Goal: Transaction & Acquisition: Purchase product/service

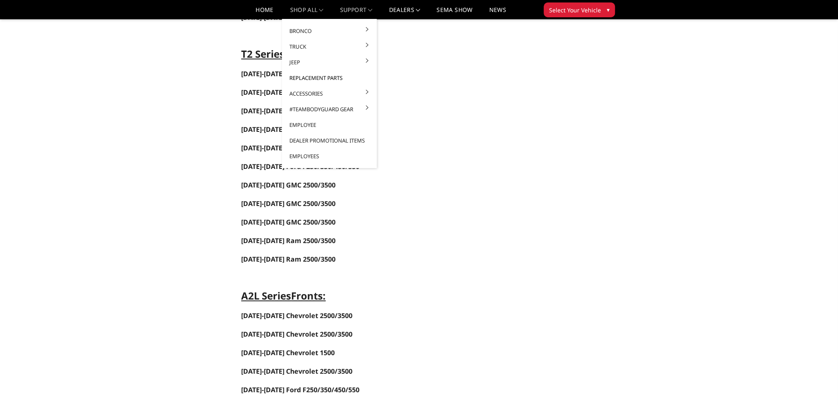
click at [317, 79] on link "Replacement Parts" at bounding box center [329, 78] width 88 height 16
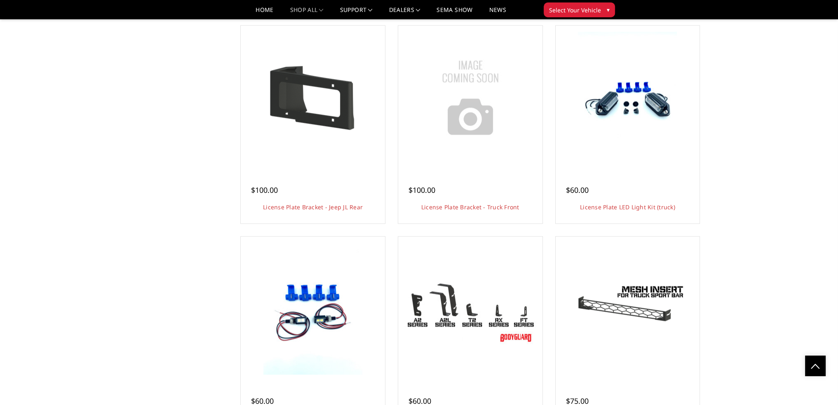
scroll to position [1319, 0]
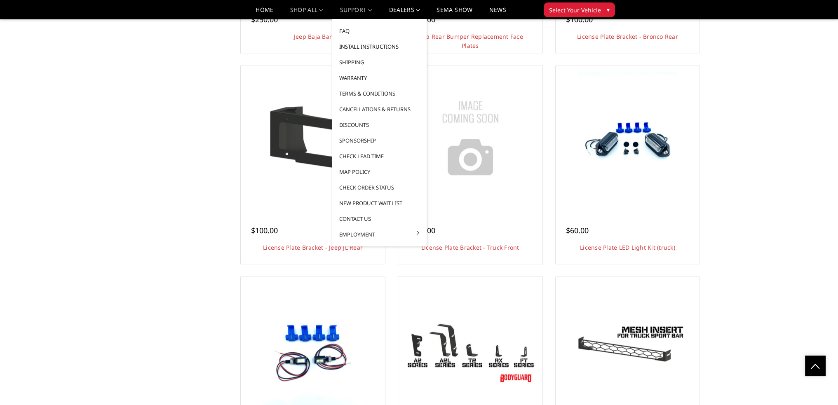
click at [349, 47] on link "Install Instructions" at bounding box center [379, 47] width 88 height 16
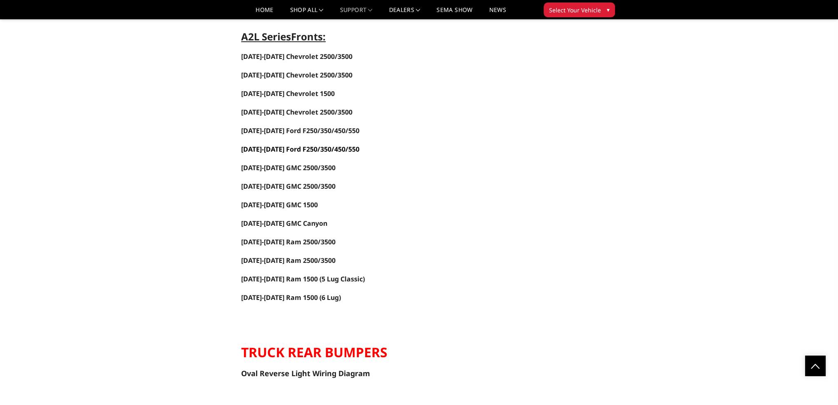
scroll to position [989, 0]
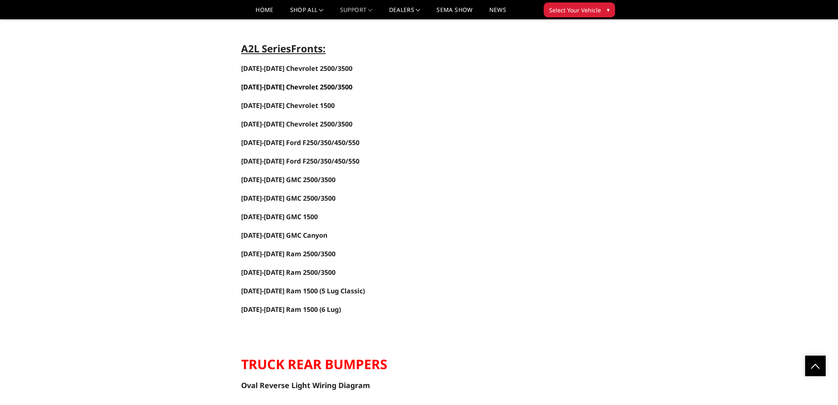
click at [276, 82] on link "[DATE]-[DATE] Chevrolet 2500/3500" at bounding box center [296, 86] width 111 height 9
drag, startPoint x: 259, startPoint y: 11, endPoint x: 222, endPoint y: 5, distance: 37.1
click at [259, 11] on link "Home" at bounding box center [265, 13] width 18 height 12
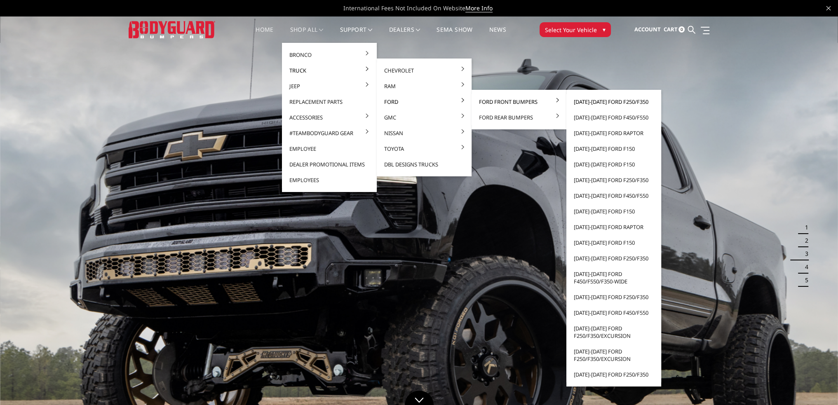
click at [608, 102] on link "[DATE]-[DATE] Ford F250/F350" at bounding box center [614, 102] width 88 height 16
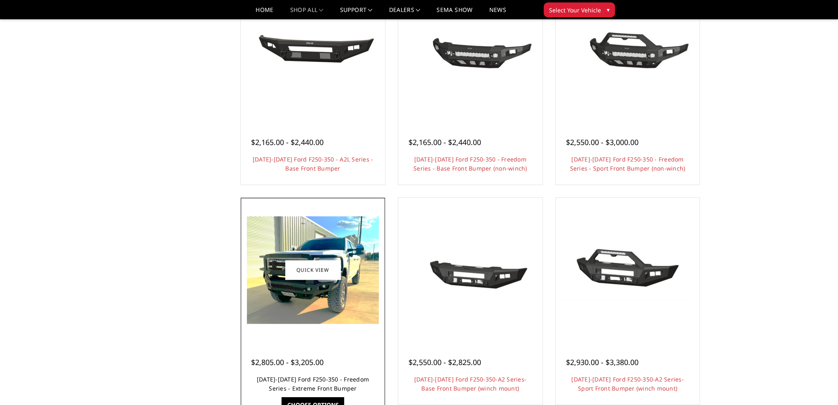
scroll to position [412, 0]
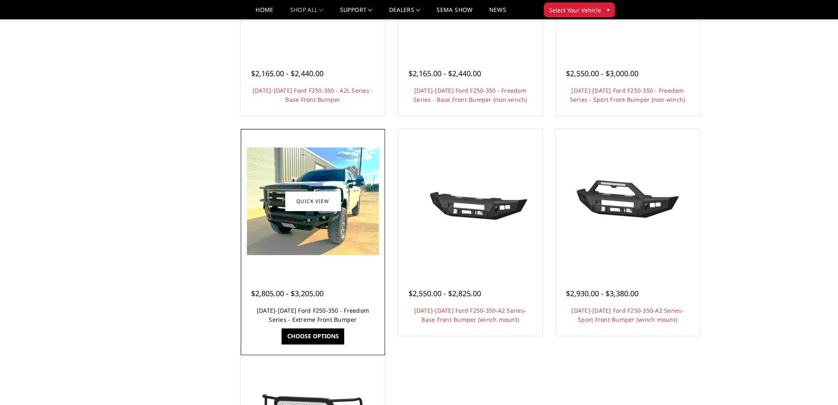
click at [318, 307] on link "2023-2025 Ford F250-350 - Freedom Series - Extreme Front Bumper" at bounding box center [313, 315] width 112 height 17
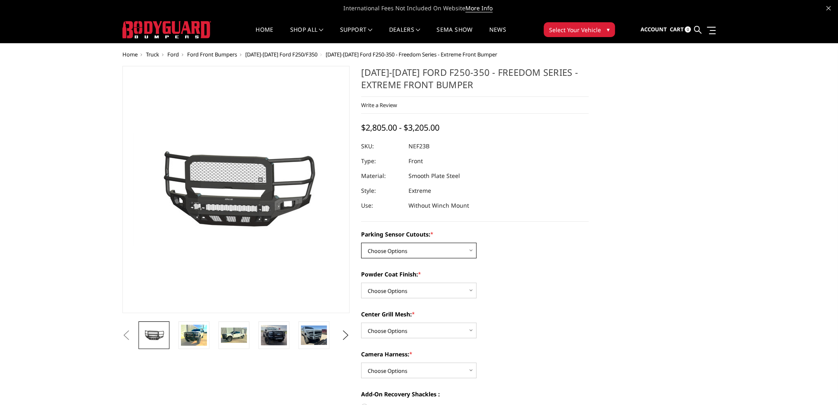
click at [416, 250] on select "Choose Options No - Without Parking Sensor Cutouts Yes - With Parking Sensor Cu…" at bounding box center [418, 251] width 115 height 16
select select "2582"
click at [361, 243] on select "Choose Options No - Without Parking Sensor Cutouts Yes - With Parking Sensor Cu…" at bounding box center [418, 251] width 115 height 16
click at [391, 293] on select "Choose Options Bare Metal Textured Black Powder Coat" at bounding box center [418, 291] width 115 height 16
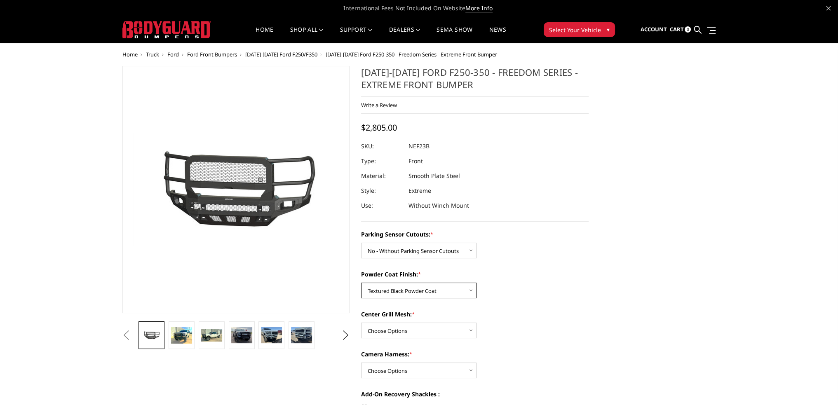
click at [361, 283] on select "Choose Options Bare Metal Textured Black Powder Coat" at bounding box center [418, 291] width 115 height 16
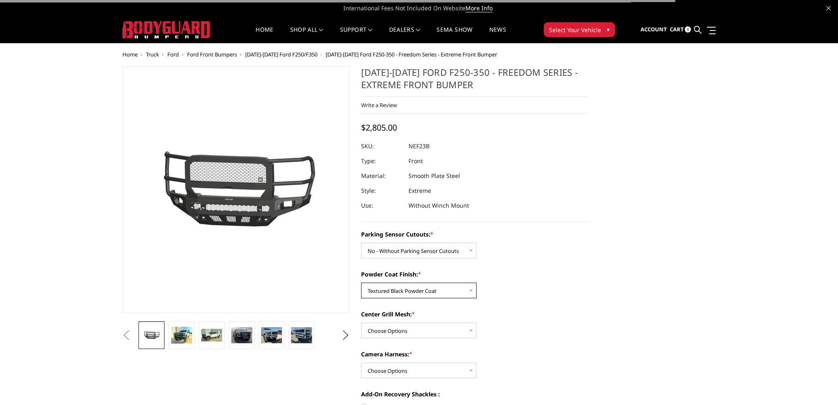
click at [395, 295] on select "Choose Options Bare Metal Textured Black Powder Coat" at bounding box center [418, 291] width 115 height 16
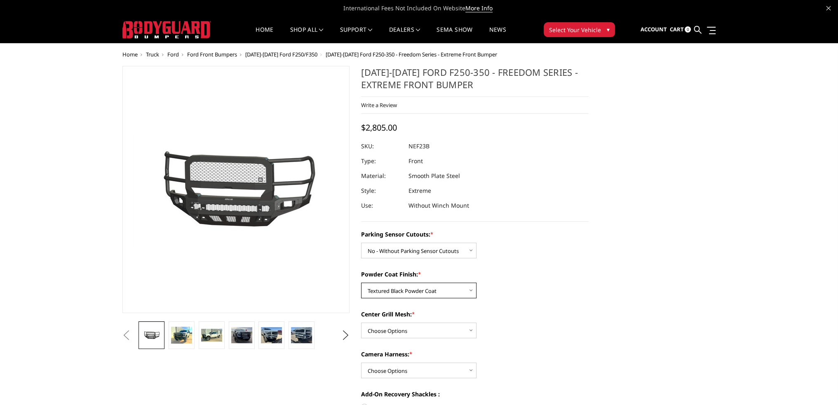
select select "2584"
click at [361, 283] on select "Choose Options Bare Metal Textured Black Powder Coat" at bounding box center [418, 291] width 115 height 16
click at [387, 333] on select "Choose Options With Center Grill Mesh Without Center Grill Mesh" at bounding box center [418, 331] width 115 height 16
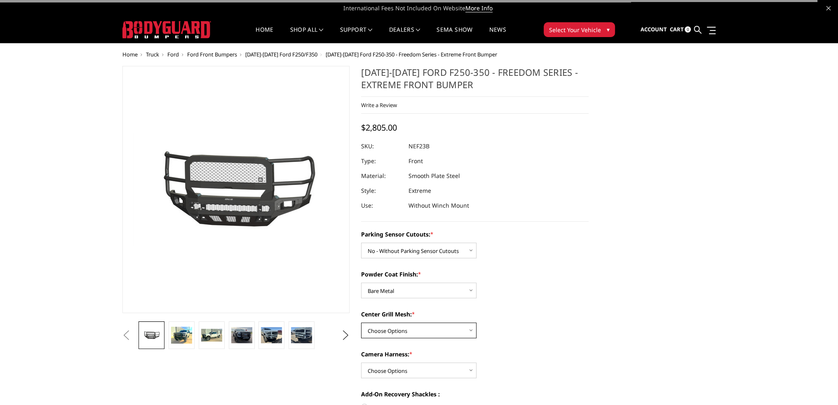
select select "2586"
click at [361, 323] on select "Choose Options With Center Grill Mesh Without Center Grill Mesh" at bounding box center [418, 331] width 115 height 16
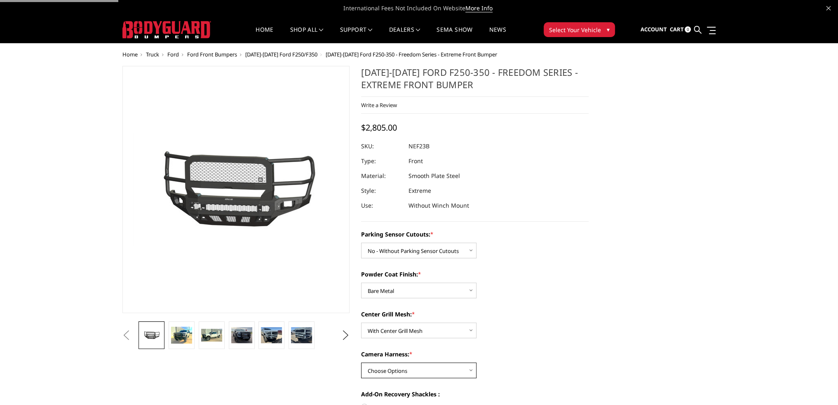
click at [390, 366] on select "Choose Options WITH Camera Harness WITHOUT Camera Harness" at bounding box center [418, 371] width 115 height 16
select select "2588"
click at [361, 363] on select "Choose Options WITH Camera Harness WITHOUT Camera Harness" at bounding box center [418, 371] width 115 height 16
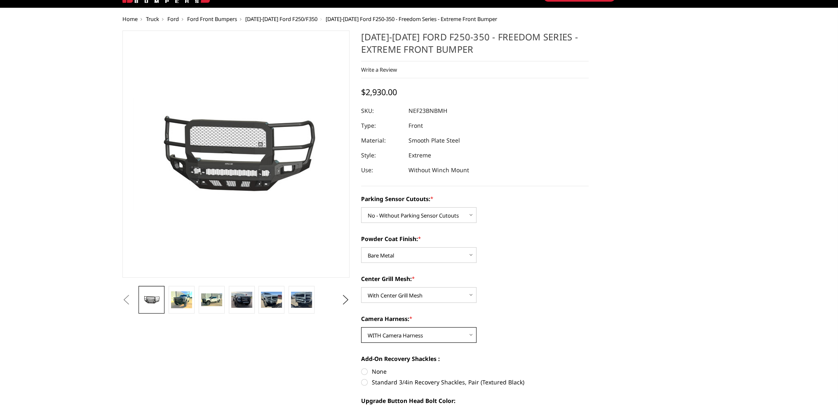
scroll to position [247, 0]
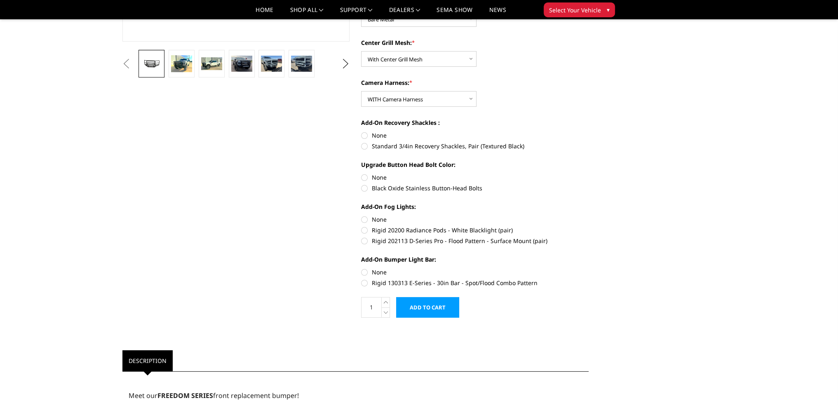
click at [427, 306] on input "Add to Cart" at bounding box center [427, 307] width 63 height 21
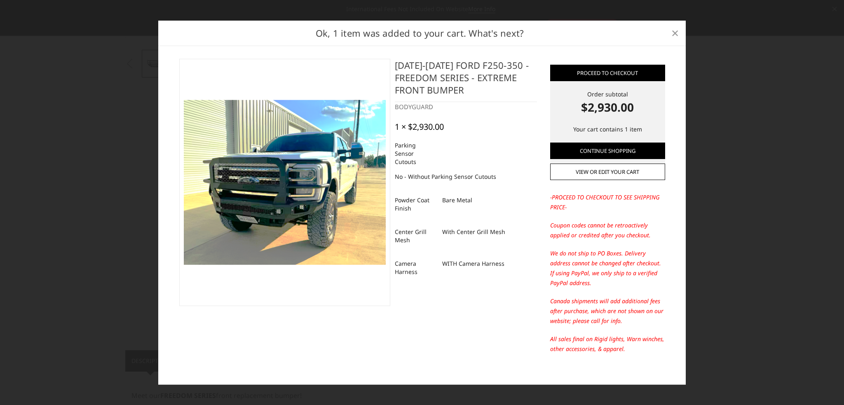
click at [674, 29] on span "×" at bounding box center [674, 33] width 7 height 18
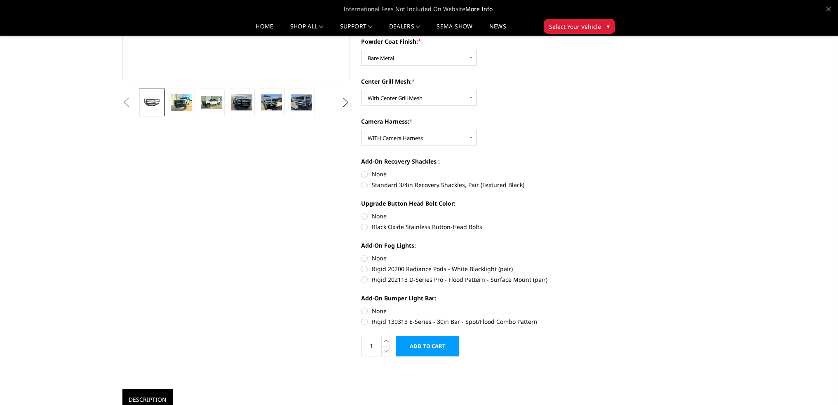
scroll to position [165, 0]
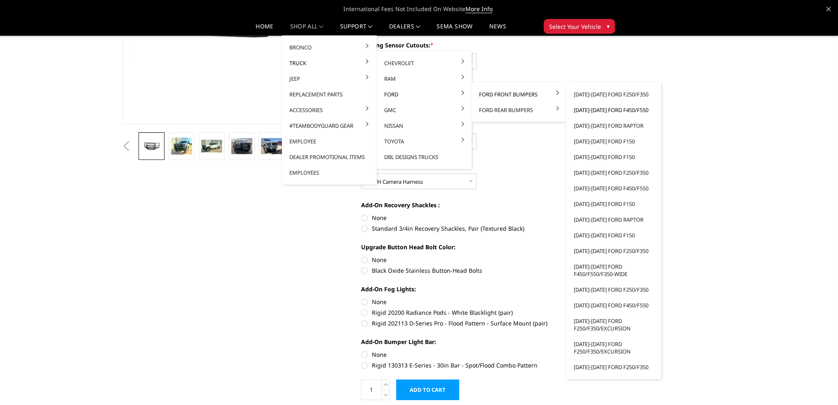
click at [602, 108] on link "[DATE]-[DATE] Ford F450/F550" at bounding box center [614, 110] width 88 height 16
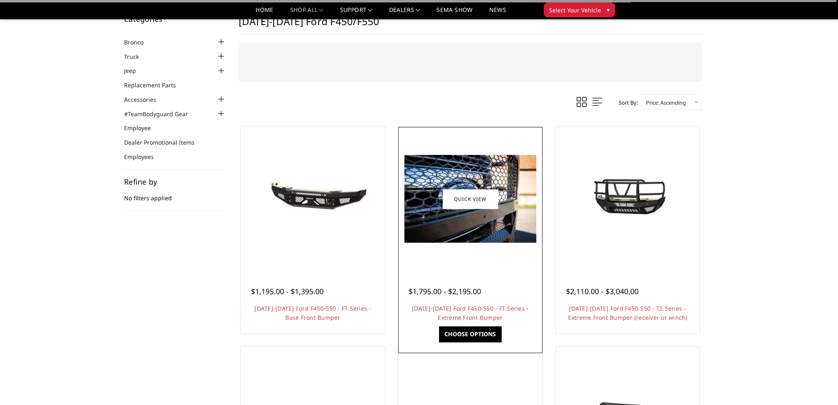
scroll to position [41, 0]
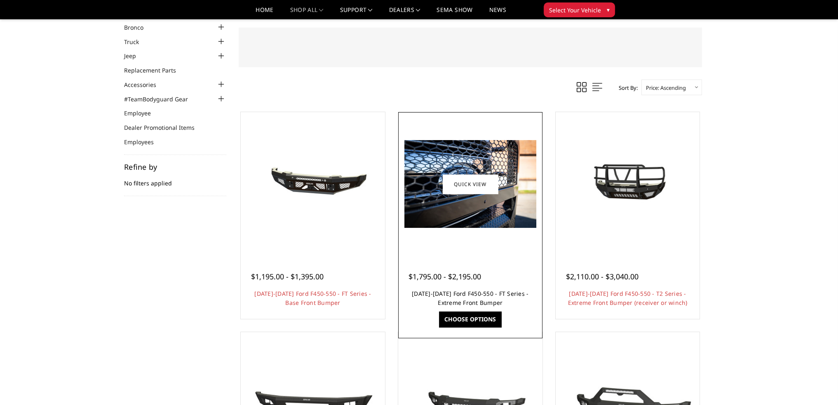
click at [481, 300] on link "[DATE]-[DATE] Ford F450-550 - FT Series - Extreme Front Bumper" at bounding box center [470, 298] width 117 height 17
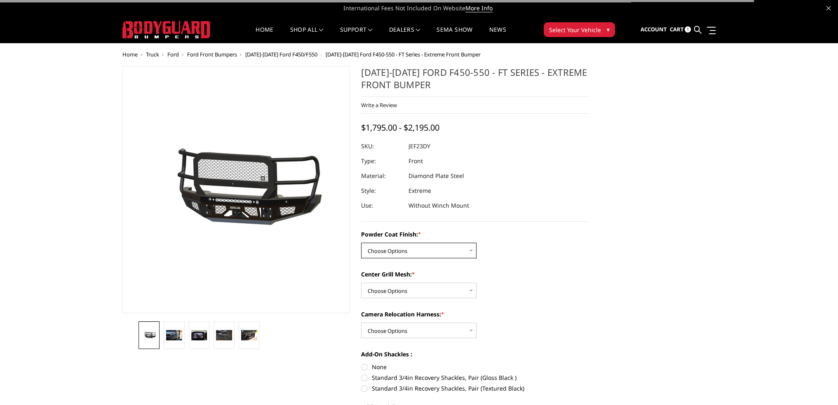
click at [422, 252] on select "Choose Options Bare Metal Gloss Black Powder Coat Textured Black Powder Coat" at bounding box center [418, 251] width 115 height 16
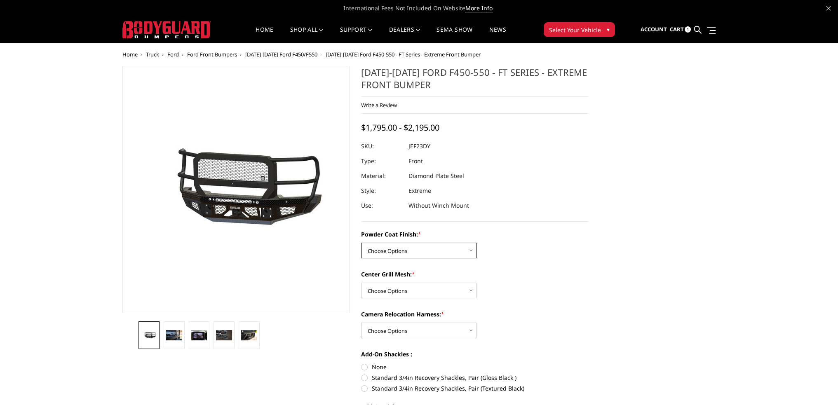
select select "3271"
click at [361, 243] on select "Choose Options Bare Metal Gloss Black Powder Coat Textured Black Powder Coat" at bounding box center [418, 251] width 115 height 16
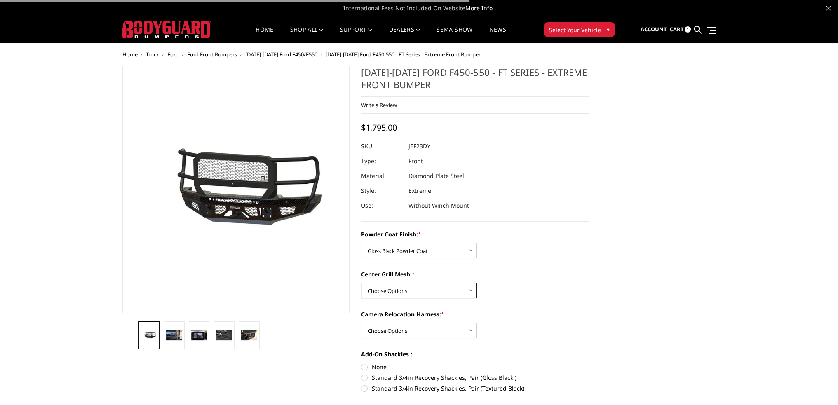
click at [401, 293] on select "Choose Options WITH Expanded Metal in Center Grill WITHOUT Expanded Metal in Ce…" at bounding box center [418, 291] width 115 height 16
select select "3273"
click at [361, 283] on select "Choose Options WITH Expanded Metal in Center Grill WITHOUT Expanded Metal in Ce…" at bounding box center [418, 291] width 115 height 16
drag, startPoint x: 413, startPoint y: 329, endPoint x: 399, endPoint y: 301, distance: 31.0
click at [413, 329] on select "Choose Options WITH Camera Relocation Harness WITHOUT Camera Relocation Harness" at bounding box center [418, 331] width 115 height 16
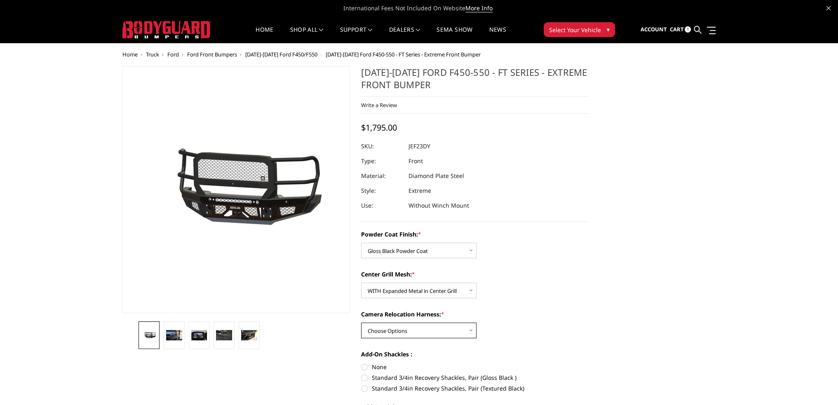
select select "3276"
click at [361, 323] on select "Choose Options WITH Camera Relocation Harness WITHOUT Camera Relocation Harness" at bounding box center [418, 331] width 115 height 16
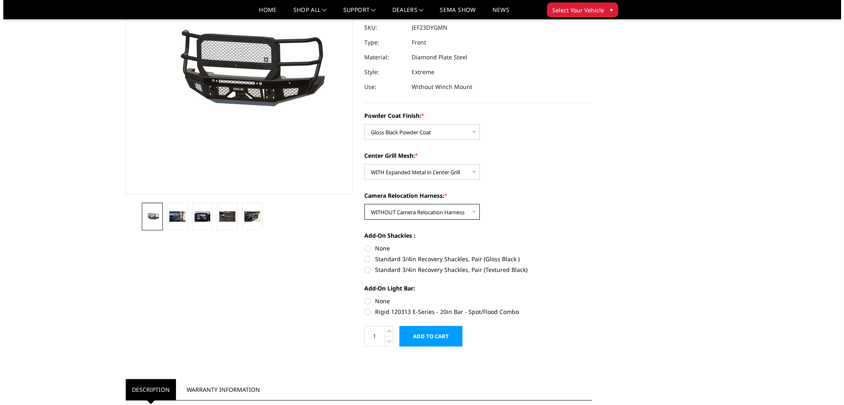
scroll to position [206, 0]
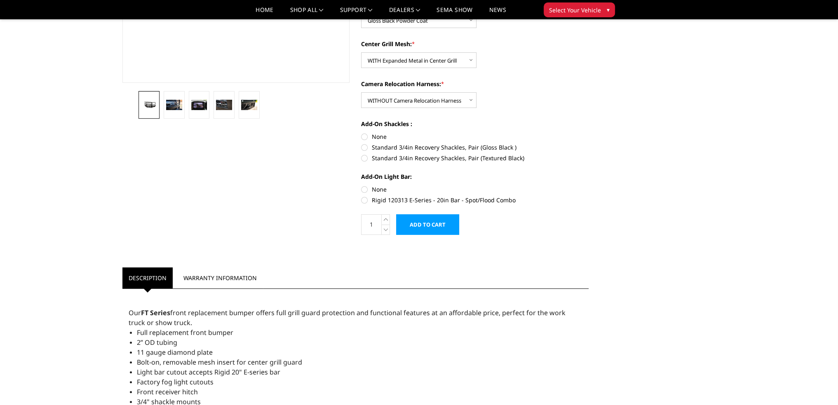
click at [427, 227] on input "Add to Cart" at bounding box center [427, 224] width 63 height 21
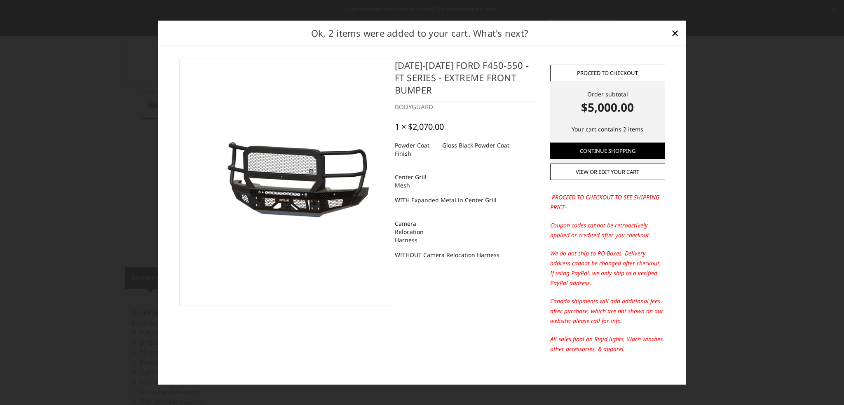
click at [599, 73] on link "Proceed to checkout" at bounding box center [607, 73] width 115 height 16
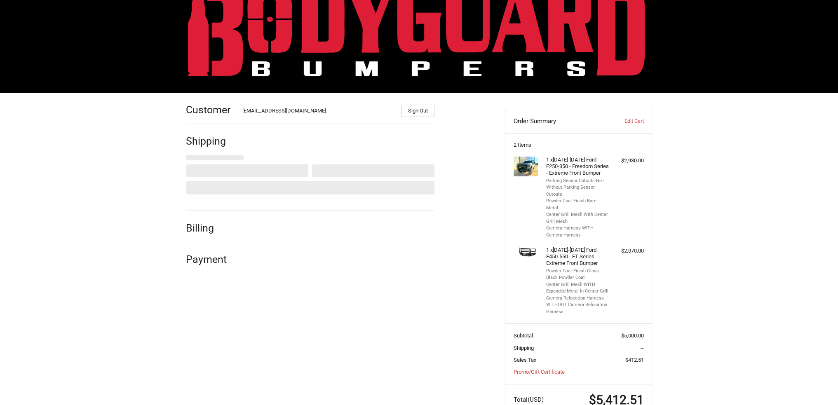
scroll to position [50, 0]
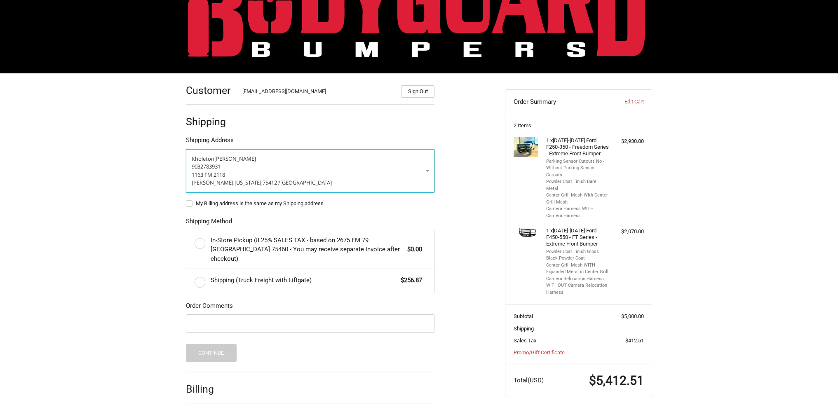
click at [272, 175] on p "1163 FM 2118" at bounding box center [310, 175] width 237 height 8
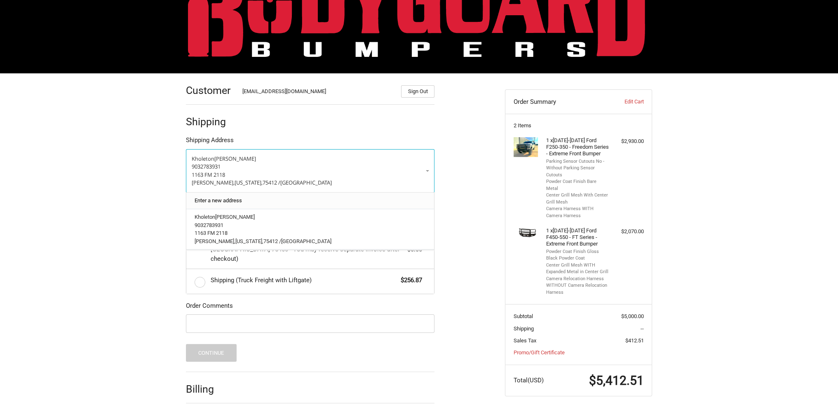
click at [261, 199] on link "Enter a new address" at bounding box center [310, 201] width 240 height 16
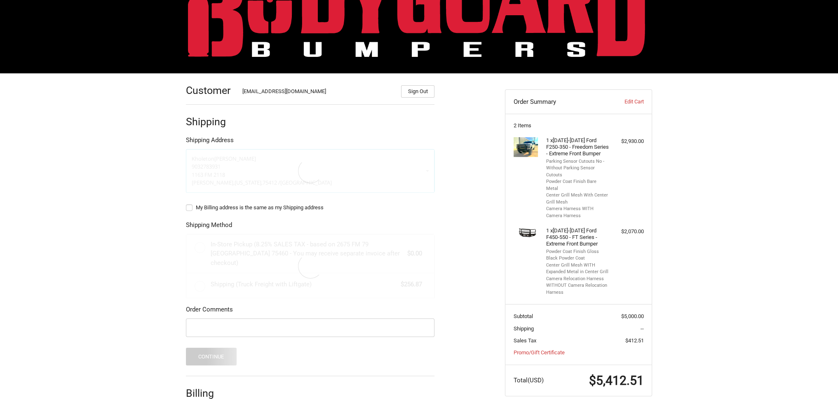
select select "US"
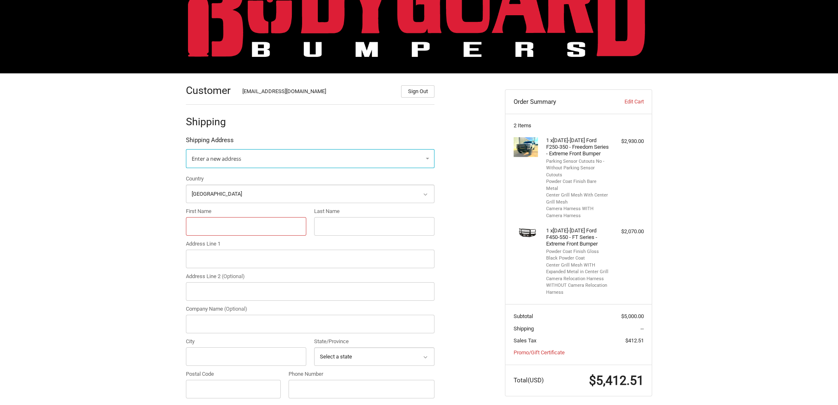
click at [222, 227] on input "First Name" at bounding box center [246, 226] width 120 height 19
type input "k"
type input "c"
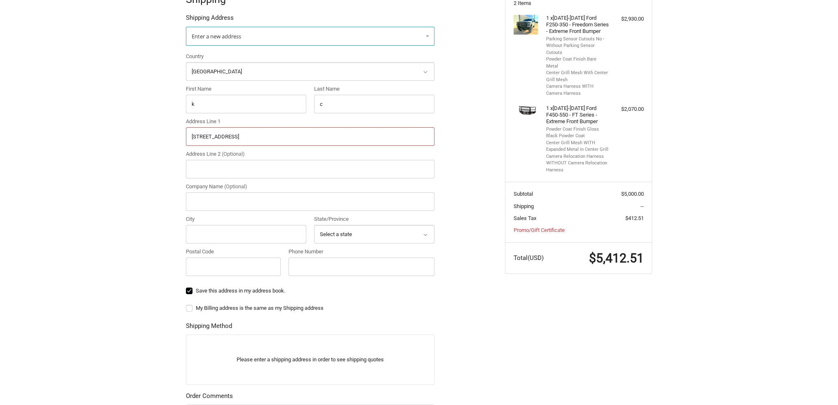
scroll to position [174, 0]
type input "6233 E State Hwy 114 ste 203"
click at [213, 229] on input "City" at bounding box center [246, 233] width 120 height 19
type input "Rhome"
select select "TX"
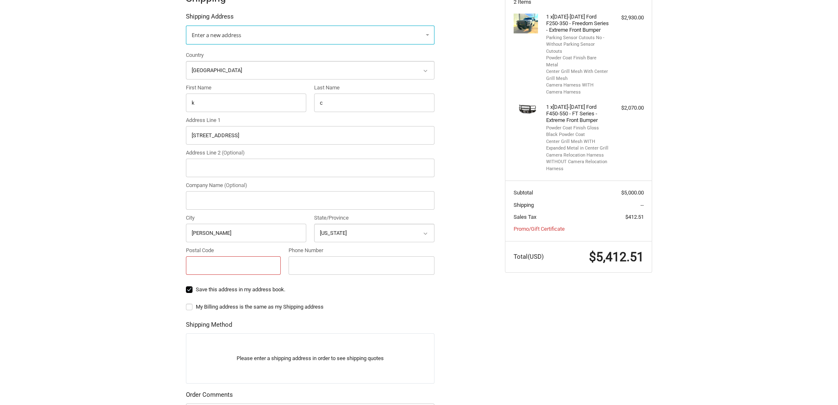
click at [206, 270] on input "Postal Code" at bounding box center [233, 265] width 95 height 19
type input "76078"
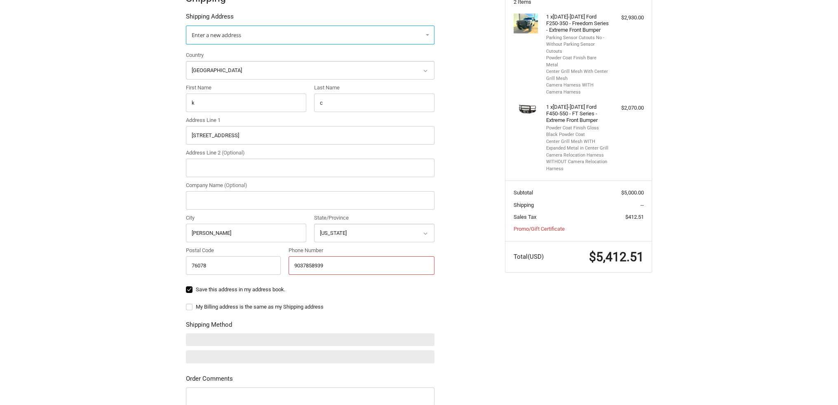
type input "9037858939"
click at [450, 261] on ol "Customer Kholeton@bodyguardbumpers.com Sign Out Shipping Shipping Address Enter…" at bounding box center [326, 229] width 281 height 558
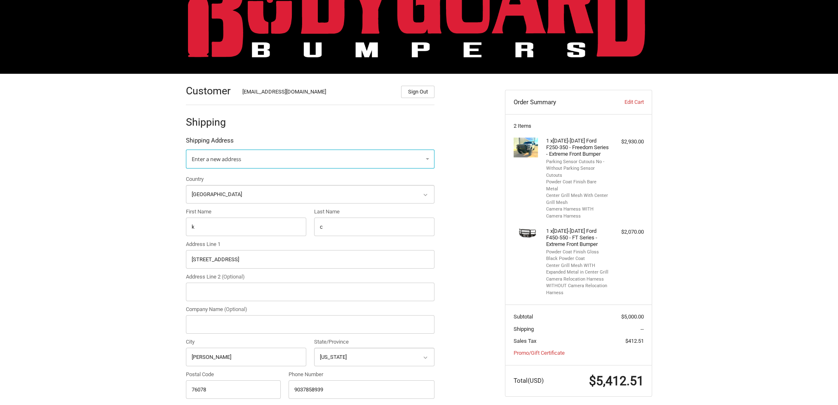
scroll to position [9, 0]
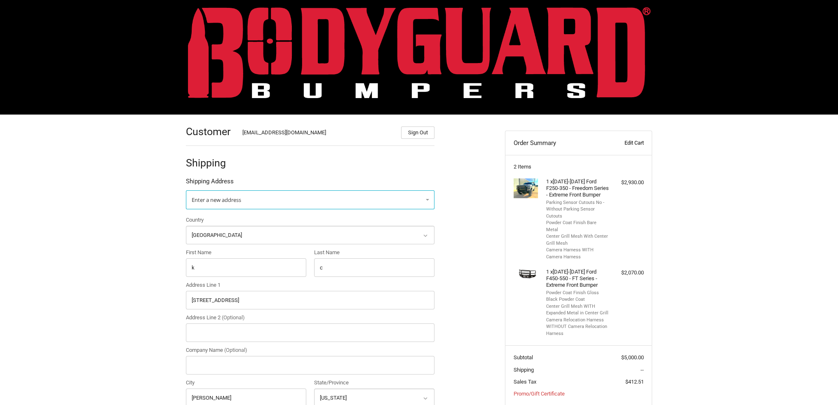
click at [634, 146] on link "Edit Cart" at bounding box center [623, 143] width 41 height 8
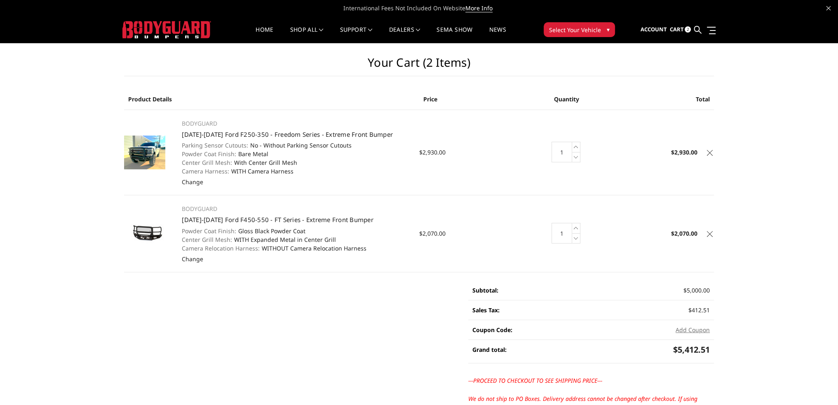
click at [710, 153] on icon at bounding box center [710, 153] width 6 height 6
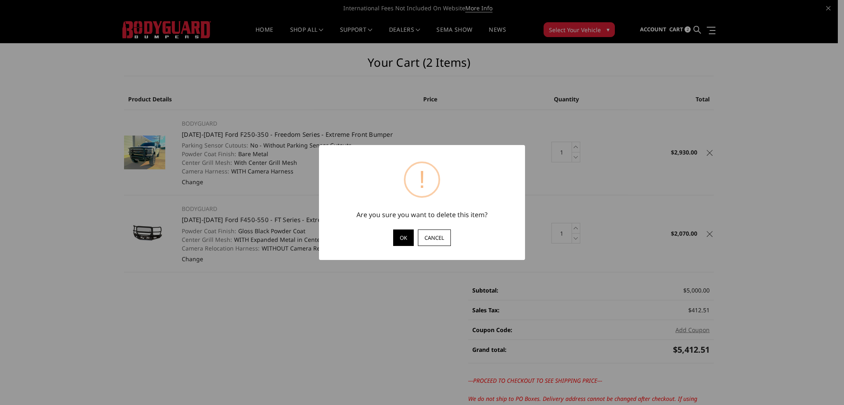
click at [397, 236] on button "OK" at bounding box center [403, 238] width 21 height 16
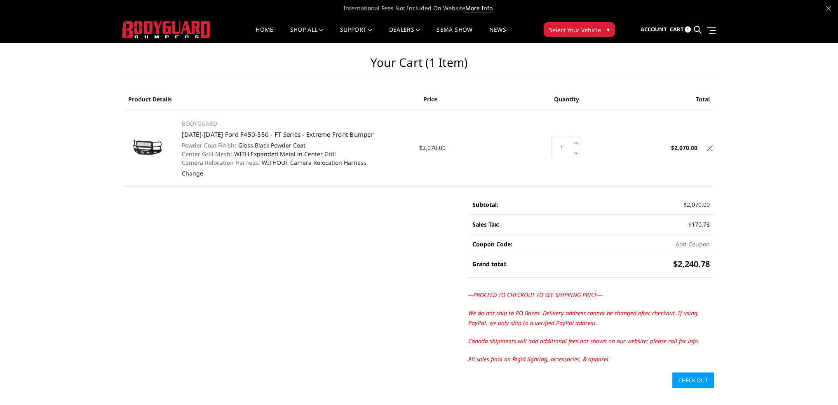
click at [710, 150] on icon at bounding box center [710, 149] width 6 height 6
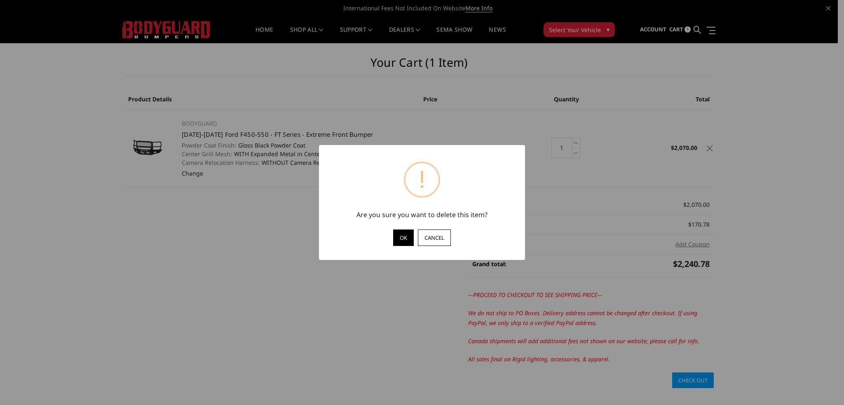
click at [401, 237] on button "OK" at bounding box center [403, 238] width 21 height 16
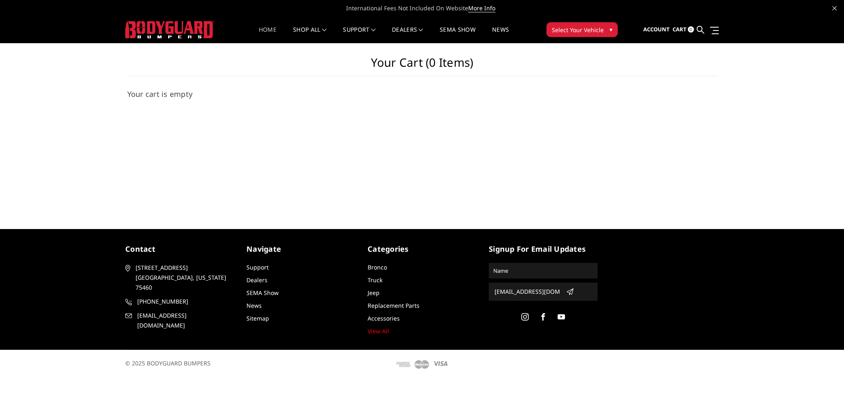
click at [262, 32] on link "Home" at bounding box center [268, 35] width 18 height 16
